Goal: Information Seeking & Learning: Learn about a topic

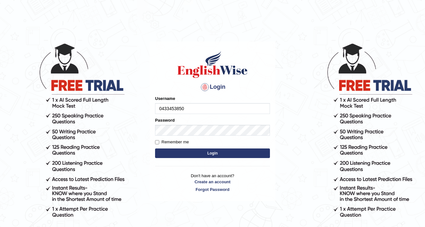
type input "0433453850"
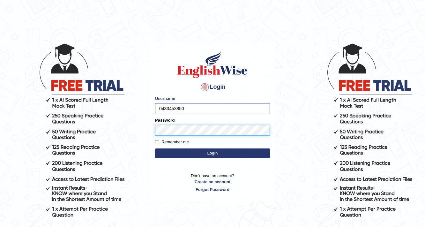
click at [155, 148] on button "Login" at bounding box center [212, 153] width 115 height 10
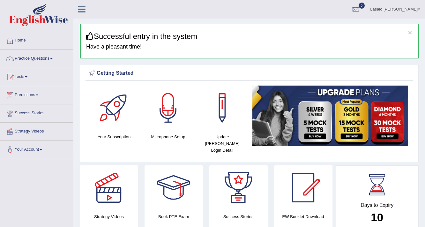
click at [42, 59] on link "Practice Questions" at bounding box center [36, 58] width 73 height 16
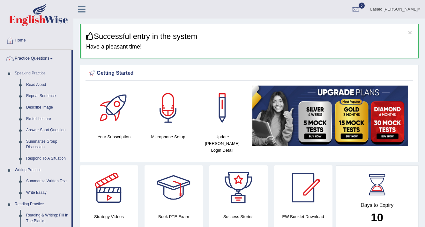
click at [42, 59] on link "Practice Questions" at bounding box center [35, 58] width 71 height 16
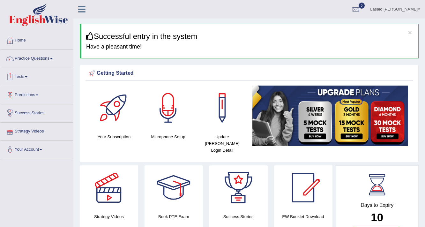
click at [37, 133] on link "Strategy Videos" at bounding box center [36, 131] width 73 height 16
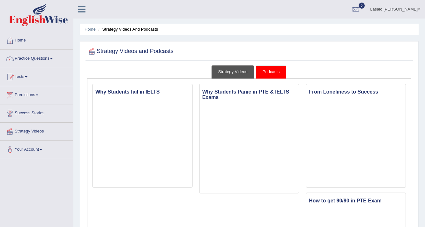
click at [225, 71] on link "Strategy Videos" at bounding box center [233, 71] width 43 height 13
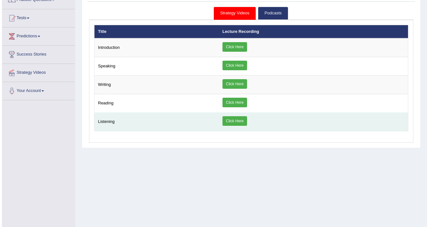
scroll to position [6, 0]
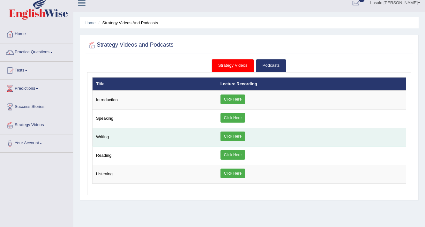
click at [235, 136] on link "Click Here" at bounding box center [232, 136] width 25 height 10
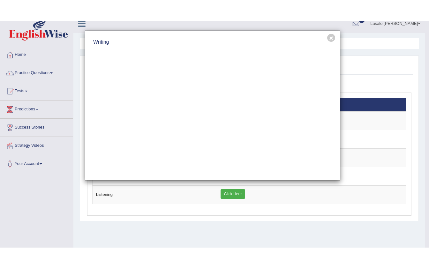
scroll to position [0, 0]
